Goal: Information Seeking & Learning: Check status

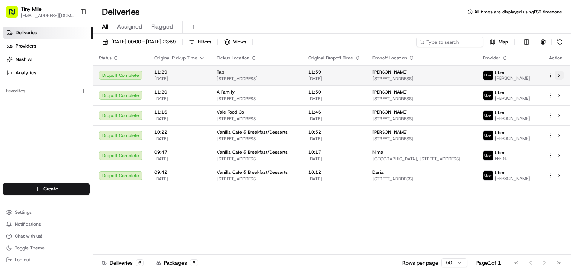
click at [557, 79] on button at bounding box center [558, 75] width 9 height 9
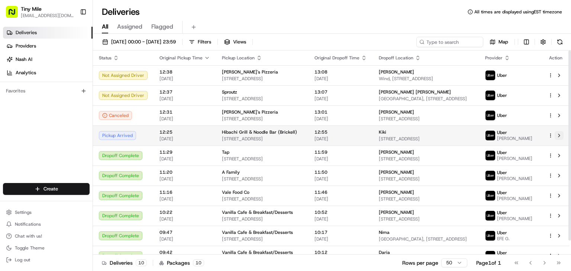
click at [560, 137] on button at bounding box center [558, 135] width 9 height 9
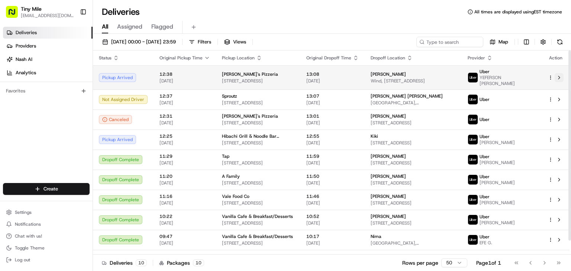
click at [562, 79] on button at bounding box center [558, 77] width 9 height 9
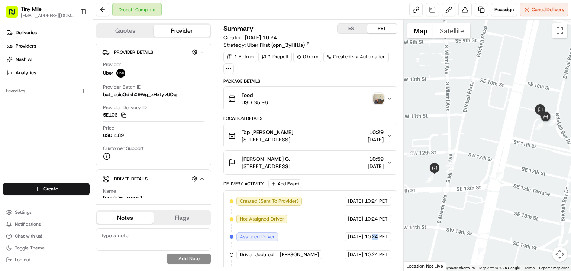
drag, startPoint x: 378, startPoint y: 231, endPoint x: 373, endPoint y: 229, distance: 5.8
click at [378, 97] on img "button" at bounding box center [378, 99] width 10 height 10
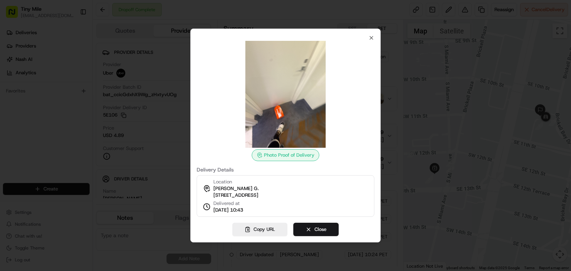
click at [369, 41] on div at bounding box center [286, 94] width 178 height 107
click at [374, 33] on div "Photo Proof of Delivery Delivery Details Location Kapish Kapish G. 1100 Brickel…" at bounding box center [285, 136] width 190 height 214
click at [370, 35] on icon "button" at bounding box center [371, 38] width 6 height 6
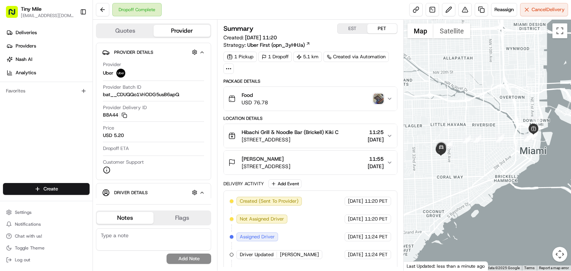
click at [382, 95] on img "button" at bounding box center [378, 99] width 10 height 10
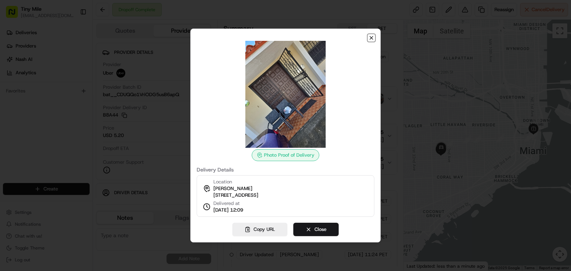
click at [370, 37] on icon "button" at bounding box center [371, 38] width 6 height 6
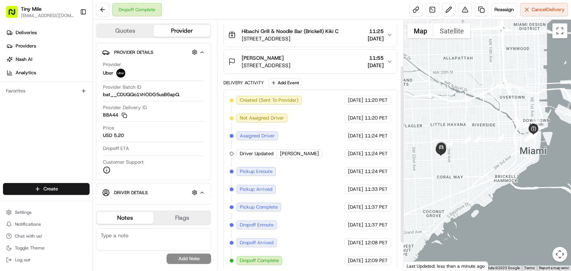
scroll to position [103, 0]
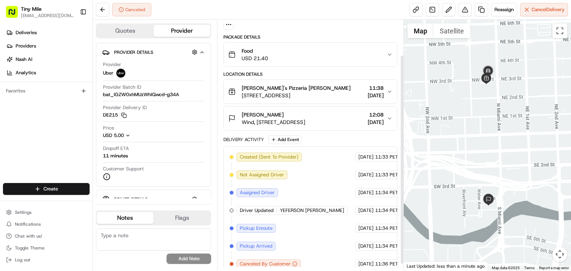
scroll to position [50, 0]
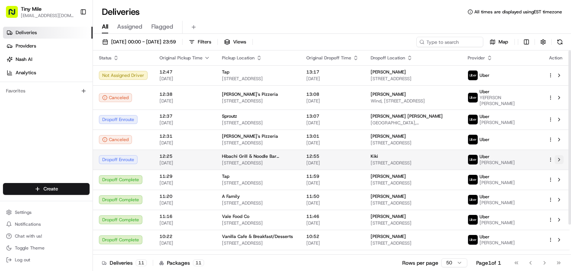
click at [559, 159] on button at bounding box center [558, 159] width 9 height 9
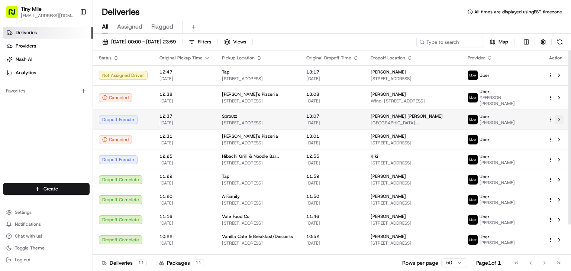
click at [557, 118] on button at bounding box center [558, 119] width 9 height 9
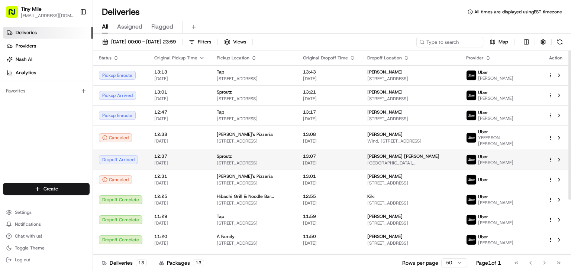
click at [563, 159] on td at bounding box center [555, 160] width 27 height 20
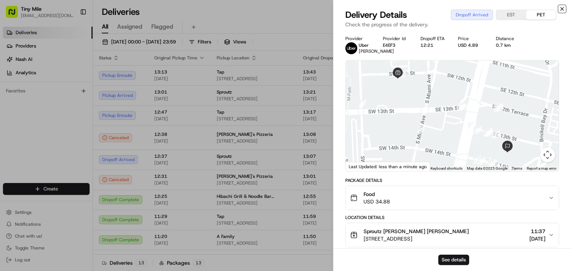
click at [560, 10] on icon "button" at bounding box center [561, 8] width 3 height 3
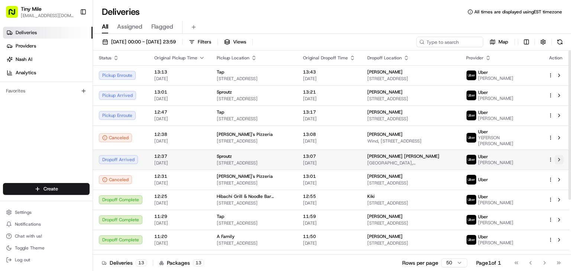
click at [559, 158] on button at bounding box center [558, 159] width 9 height 9
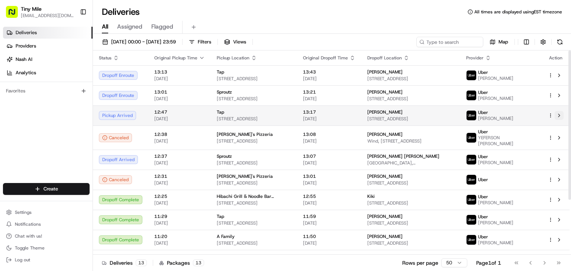
click at [557, 114] on button at bounding box center [558, 115] width 9 height 9
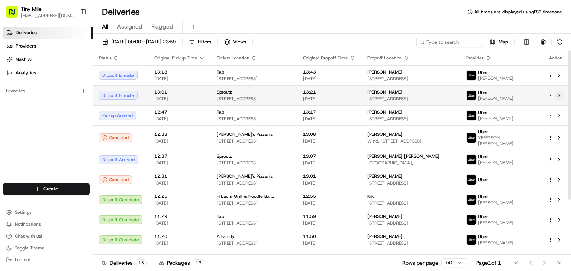
click at [558, 97] on button at bounding box center [558, 95] width 9 height 9
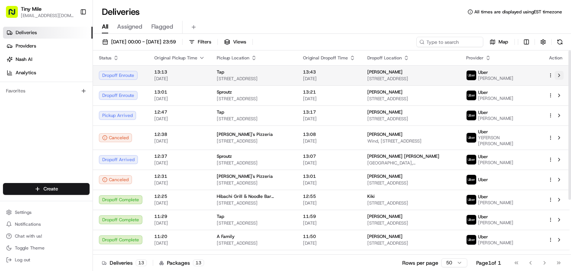
click at [558, 75] on button at bounding box center [558, 75] width 9 height 9
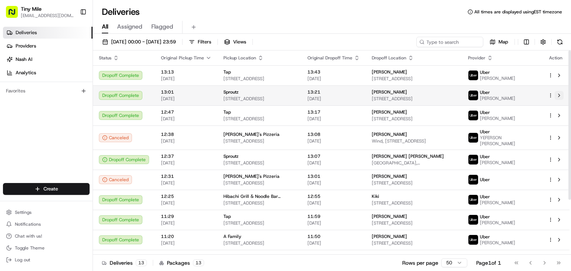
click at [561, 97] on button at bounding box center [558, 95] width 9 height 9
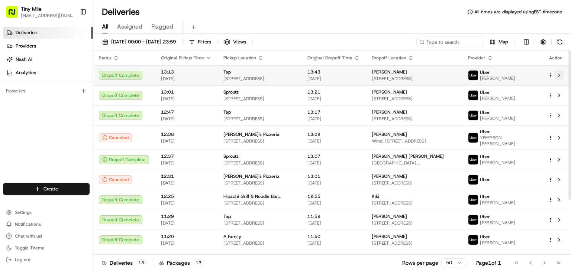
click at [554, 72] on button at bounding box center [558, 75] width 9 height 9
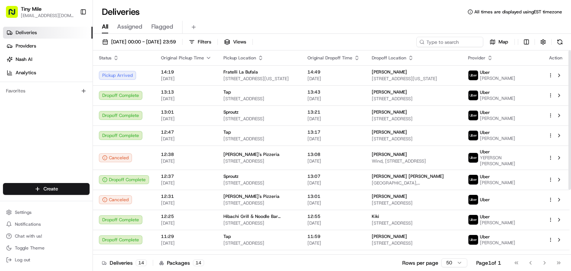
drag, startPoint x: 556, startPoint y: 74, endPoint x: 448, endPoint y: 57, distance: 109.7
click at [445, 56] on div "Dropoff Location" at bounding box center [414, 58] width 84 height 6
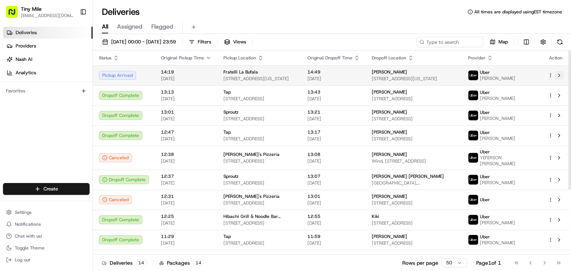
click at [559, 76] on button at bounding box center [558, 75] width 9 height 9
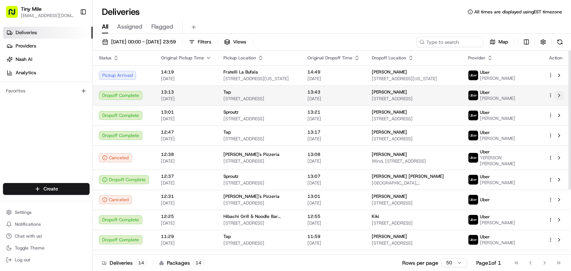
click at [562, 93] on button at bounding box center [558, 95] width 9 height 9
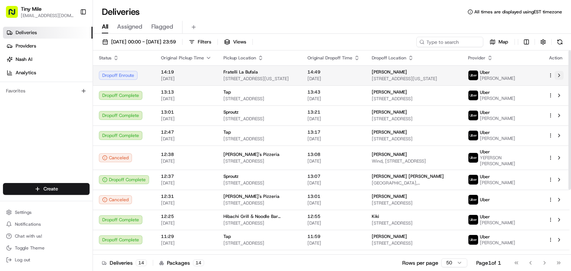
click at [556, 74] on button at bounding box center [558, 75] width 9 height 9
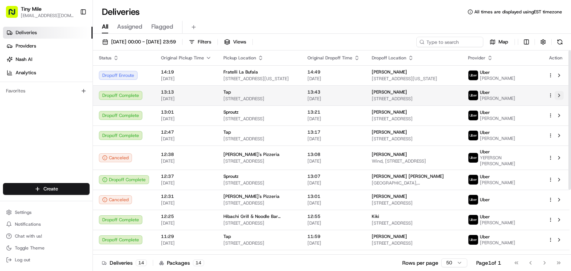
click at [558, 94] on button at bounding box center [558, 95] width 9 height 9
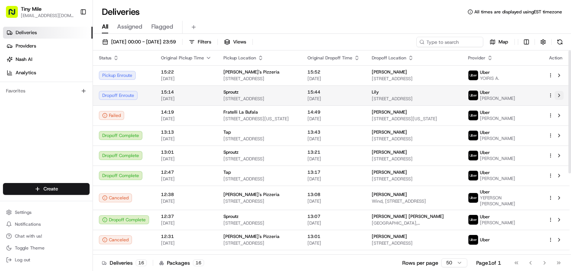
click at [559, 95] on button at bounding box center [558, 95] width 9 height 9
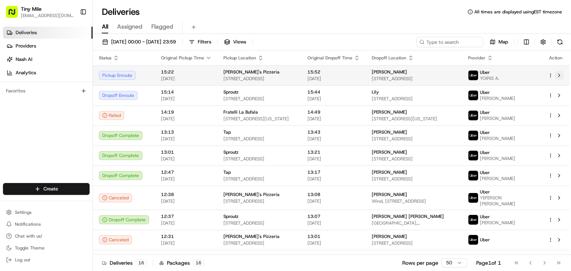
click at [555, 74] on button at bounding box center [558, 75] width 9 height 9
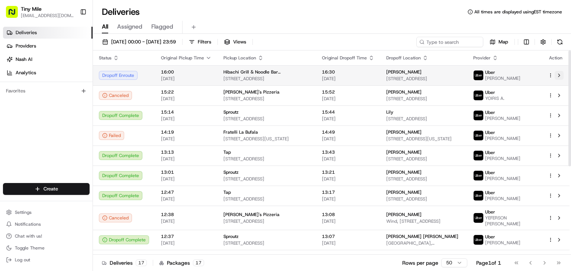
click at [559, 76] on button at bounding box center [558, 75] width 9 height 9
click at [559, 73] on button at bounding box center [558, 75] width 9 height 9
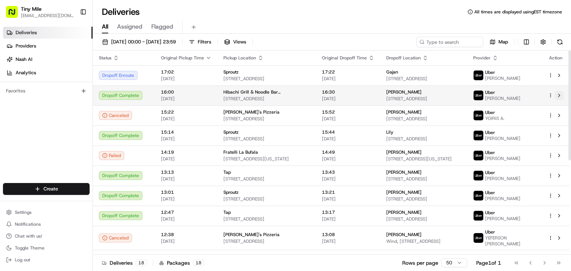
click at [562, 94] on button at bounding box center [558, 95] width 9 height 9
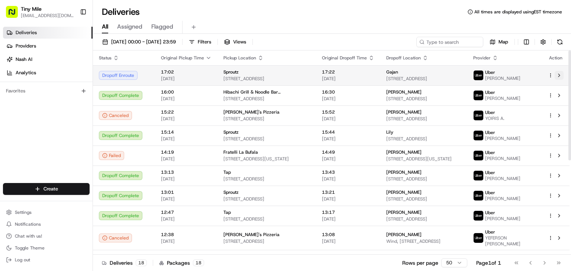
click at [561, 72] on button at bounding box center [558, 75] width 9 height 9
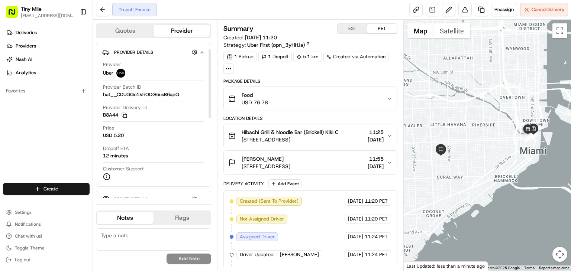
scroll to position [111, 0]
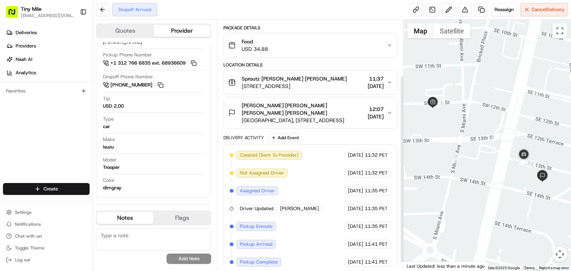
scroll to position [85, 0]
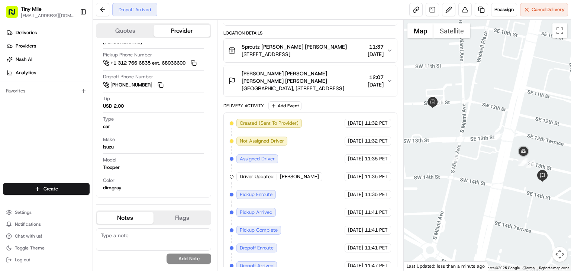
click at [298, 85] on span "[GEOGRAPHIC_DATA], [STREET_ADDRESS]" at bounding box center [302, 88] width 123 height 7
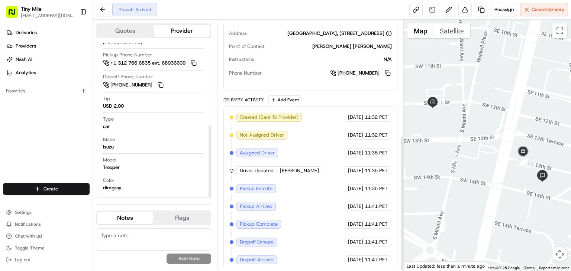
scroll to position [214, 0]
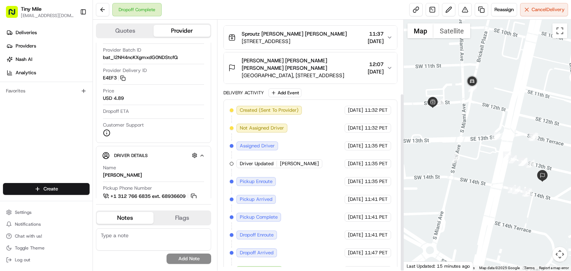
scroll to position [103, 0]
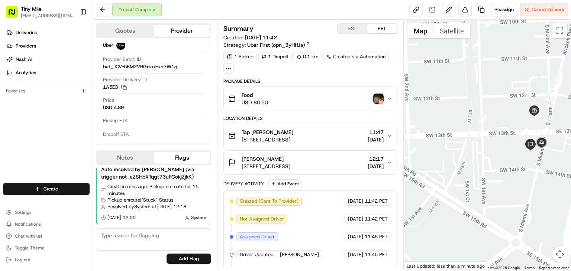
click at [381, 100] on img "button" at bounding box center [378, 99] width 10 height 10
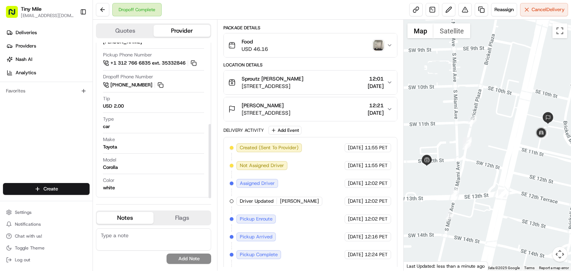
scroll to position [30, 0]
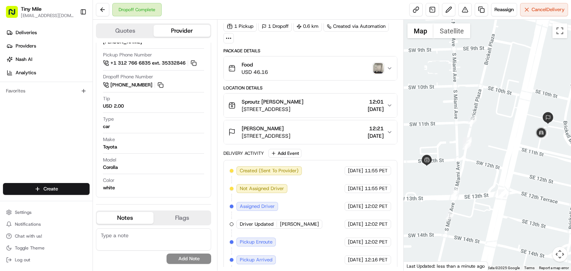
click at [377, 68] on img "button" at bounding box center [378, 68] width 10 height 10
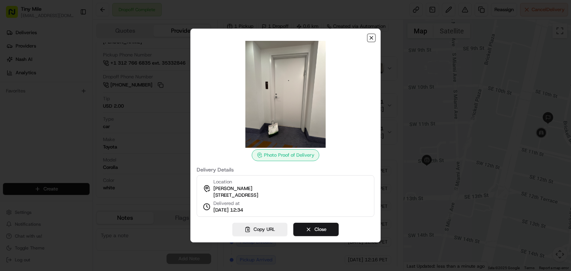
click at [373, 35] on icon "button" at bounding box center [371, 38] width 6 height 6
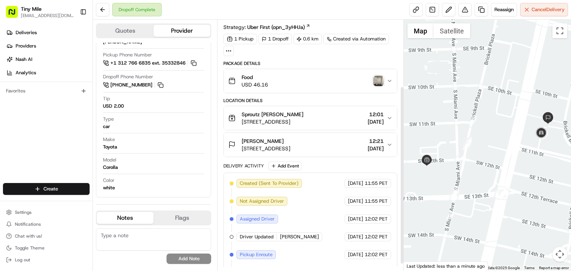
scroll to position [0, 0]
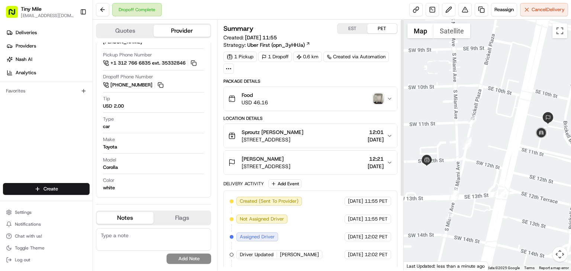
click at [374, 95] on img "button" at bounding box center [378, 99] width 10 height 10
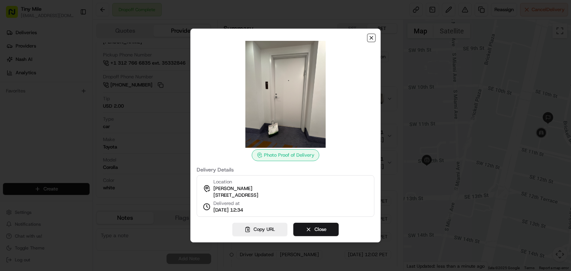
click at [372, 35] on icon "button" at bounding box center [371, 38] width 6 height 6
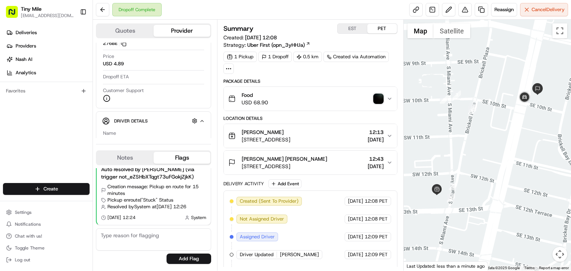
click at [376, 95] on img "button" at bounding box center [378, 99] width 10 height 10
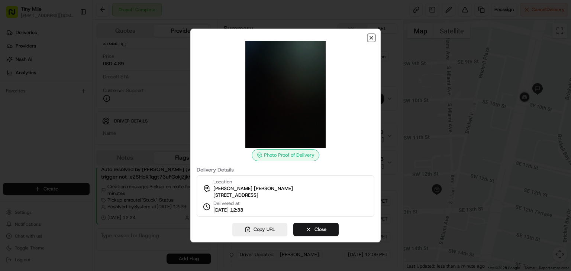
click at [370, 35] on icon "button" at bounding box center [371, 38] width 6 height 6
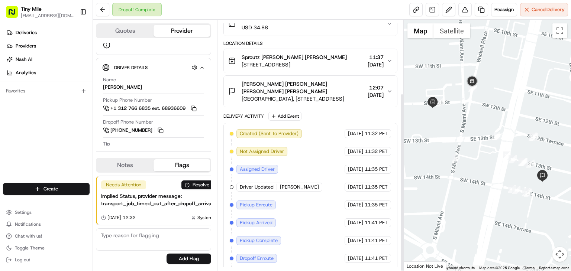
scroll to position [103, 0]
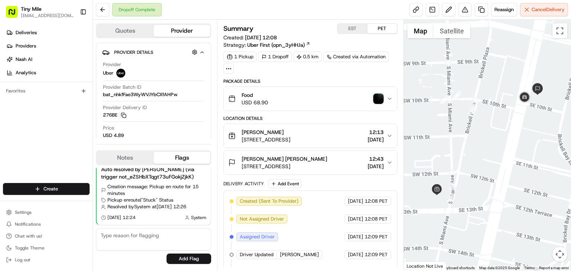
click at [377, 98] on img "button" at bounding box center [378, 99] width 10 height 10
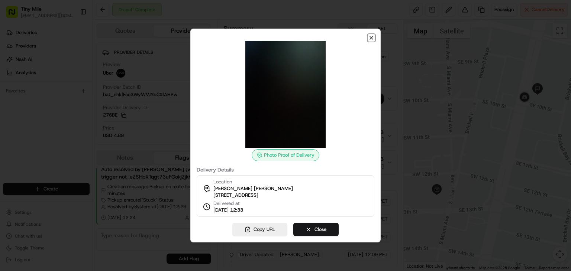
click at [371, 35] on icon "button" at bounding box center [371, 38] width 6 height 6
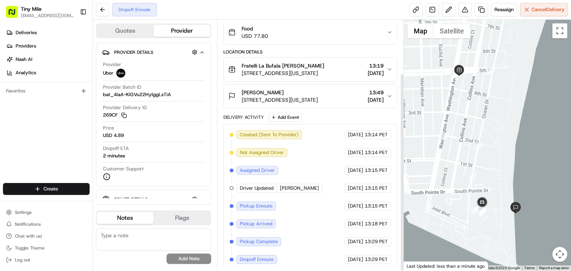
scroll to position [68, 0]
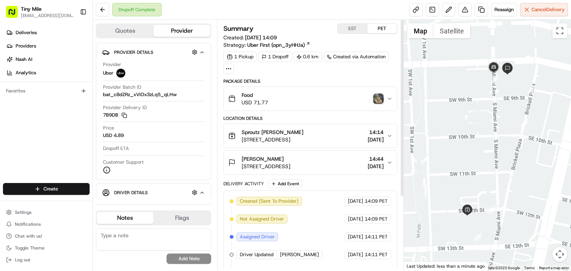
click at [380, 98] on img "button" at bounding box center [378, 99] width 10 height 10
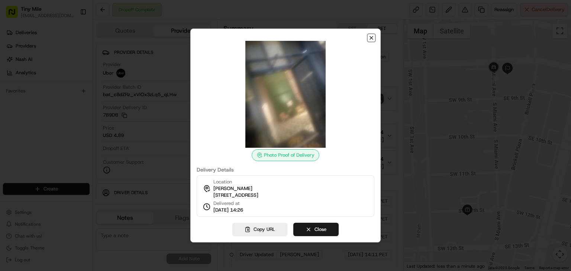
click at [373, 35] on icon "button" at bounding box center [371, 38] width 6 height 6
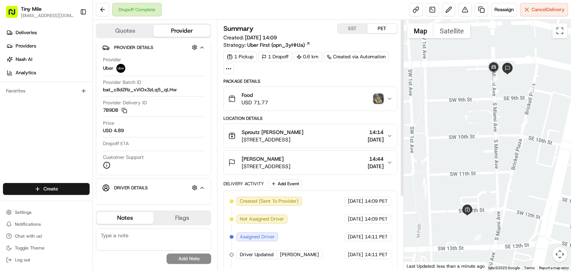
click at [376, 97] on img "button" at bounding box center [378, 99] width 10 height 10
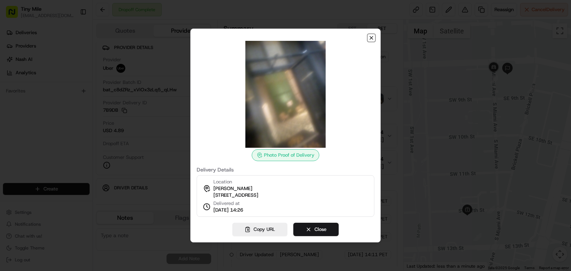
click at [369, 35] on icon "button" at bounding box center [371, 38] width 6 height 6
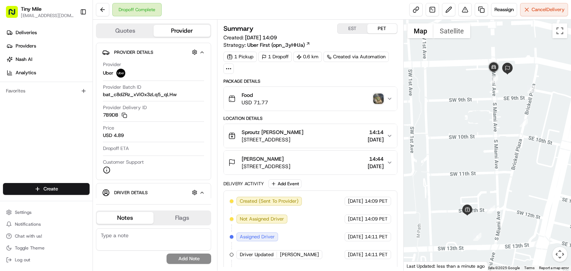
click at [379, 101] on img "button" at bounding box center [378, 99] width 10 height 10
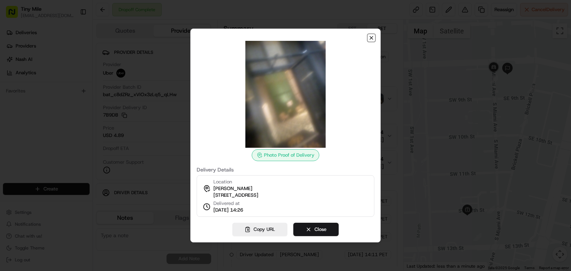
click at [369, 36] on icon "button" at bounding box center [371, 38] width 6 height 6
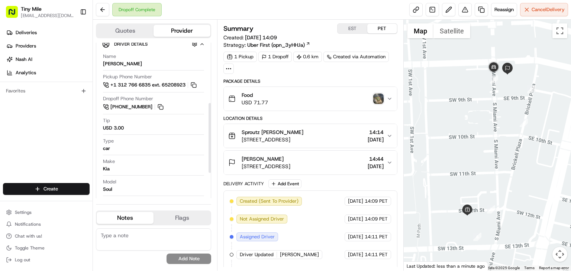
scroll to position [111, 0]
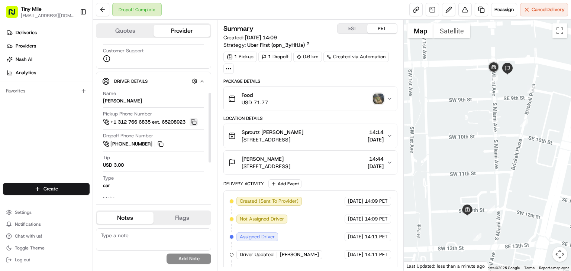
click at [195, 120] on button at bounding box center [193, 122] width 8 height 8
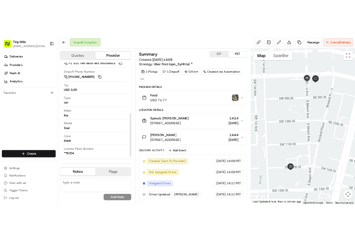
scroll to position [153, 0]
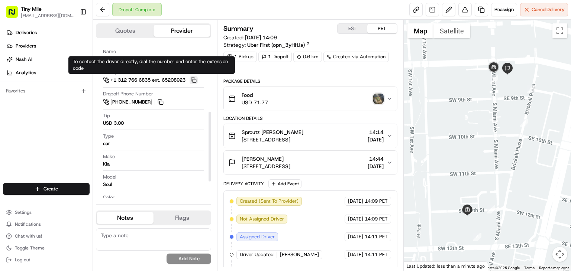
click at [198, 79] on button at bounding box center [193, 80] width 8 height 8
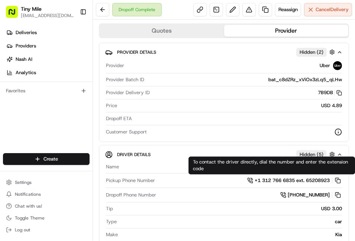
scroll to position [0, 0]
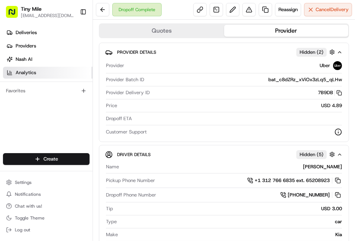
drag, startPoint x: 55, startPoint y: 75, endPoint x: 59, endPoint y: 70, distance: 6.1
click at [55, 75] on link "Analytics" at bounding box center [48, 73] width 90 height 12
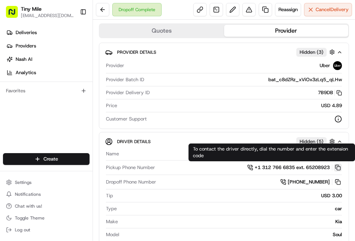
click at [334, 167] on button at bounding box center [338, 168] width 8 height 8
click at [334, 165] on button at bounding box center [338, 168] width 8 height 8
click at [334, 167] on button at bounding box center [338, 168] width 8 height 8
click at [334, 165] on button at bounding box center [338, 168] width 8 height 8
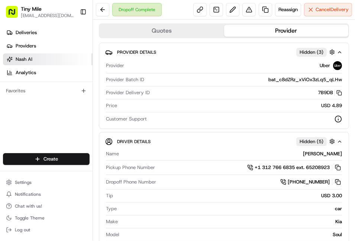
click at [70, 64] on link "Nash AI" at bounding box center [48, 59] width 90 height 12
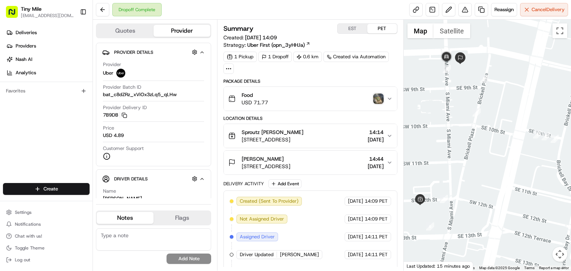
click at [376, 98] on img "button" at bounding box center [378, 99] width 10 height 10
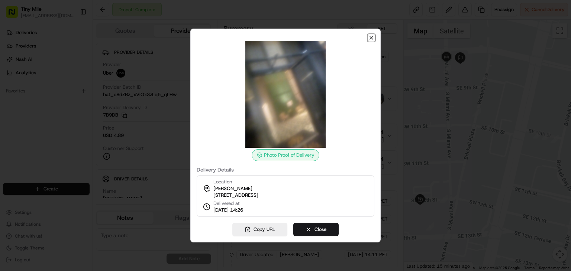
click at [370, 35] on icon "button" at bounding box center [371, 38] width 6 height 6
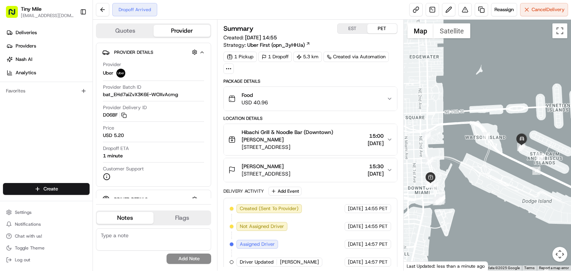
drag, startPoint x: 504, startPoint y: 182, endPoint x: 492, endPoint y: 202, distance: 23.3
click at [492, 202] on div at bounding box center [486, 145] width 167 height 251
click at [381, 98] on img "button" at bounding box center [378, 99] width 10 height 10
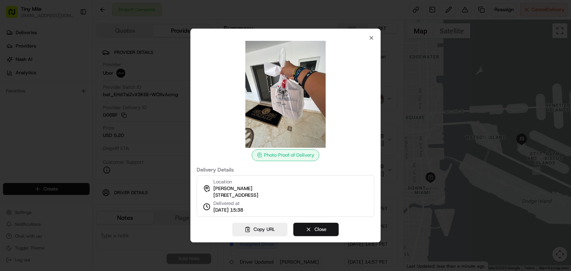
click at [321, 231] on button "Close" at bounding box center [315, 229] width 45 height 13
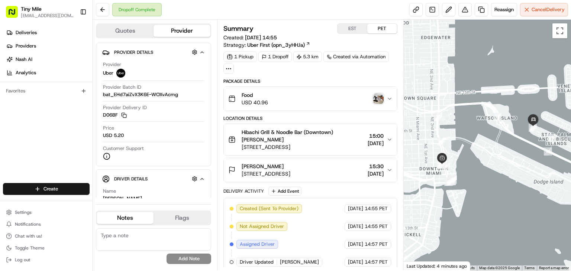
click at [380, 99] on img "button" at bounding box center [378, 99] width 10 height 10
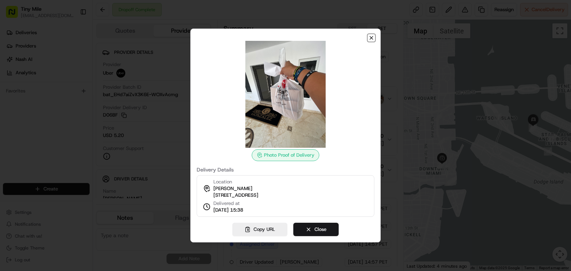
click at [368, 35] on icon "button" at bounding box center [371, 38] width 6 height 6
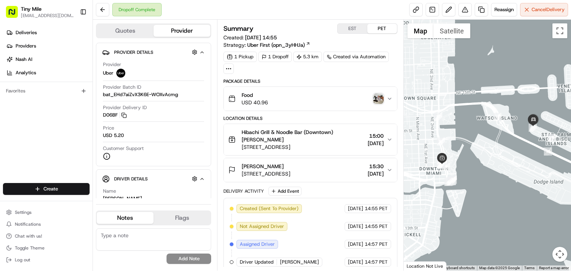
click at [381, 100] on img "button" at bounding box center [378, 99] width 10 height 10
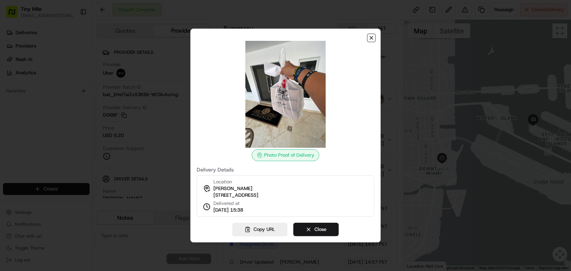
click at [372, 35] on icon "button" at bounding box center [371, 38] width 6 height 6
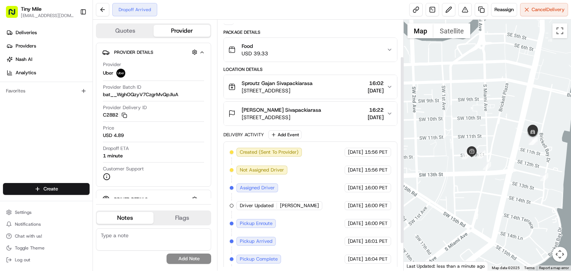
scroll to position [85, 0]
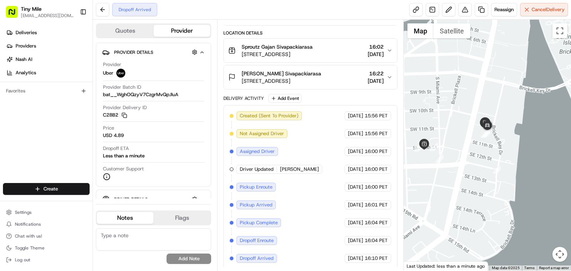
drag, startPoint x: 519, startPoint y: 172, endPoint x: 473, endPoint y: 164, distance: 47.5
click at [473, 164] on div at bounding box center [486, 145] width 167 height 251
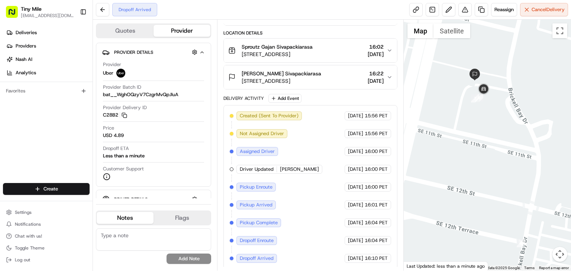
drag, startPoint x: 489, startPoint y: 82, endPoint x: 471, endPoint y: 153, distance: 73.6
click at [471, 153] on div at bounding box center [486, 145] width 167 height 251
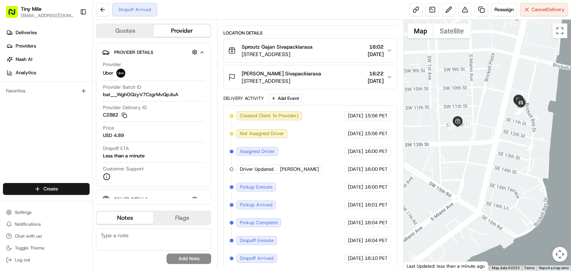
drag, startPoint x: 463, startPoint y: 172, endPoint x: 510, endPoint y: 143, distance: 55.2
click at [510, 143] on div at bounding box center [486, 145] width 167 height 251
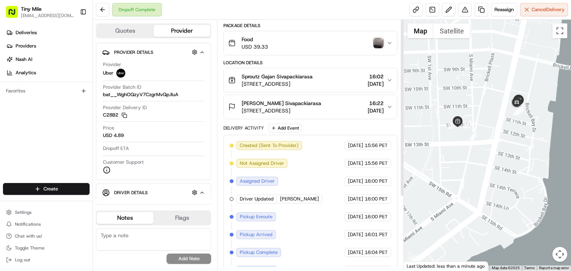
scroll to position [0, 0]
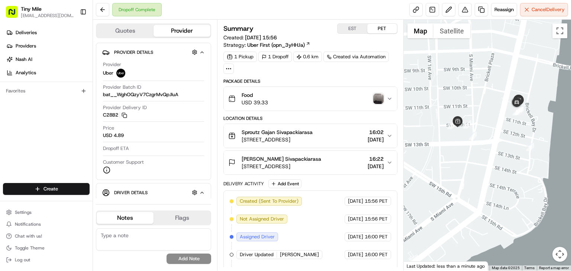
click at [380, 101] on img "button" at bounding box center [378, 99] width 10 height 10
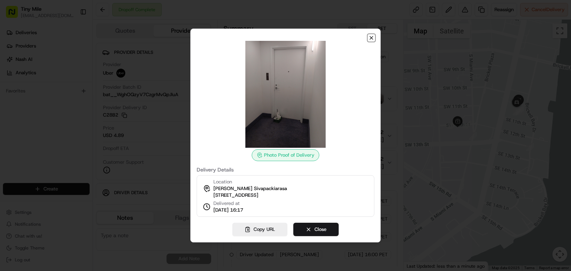
click at [369, 35] on icon "button" at bounding box center [371, 38] width 6 height 6
